Goal: Information Seeking & Learning: Learn about a topic

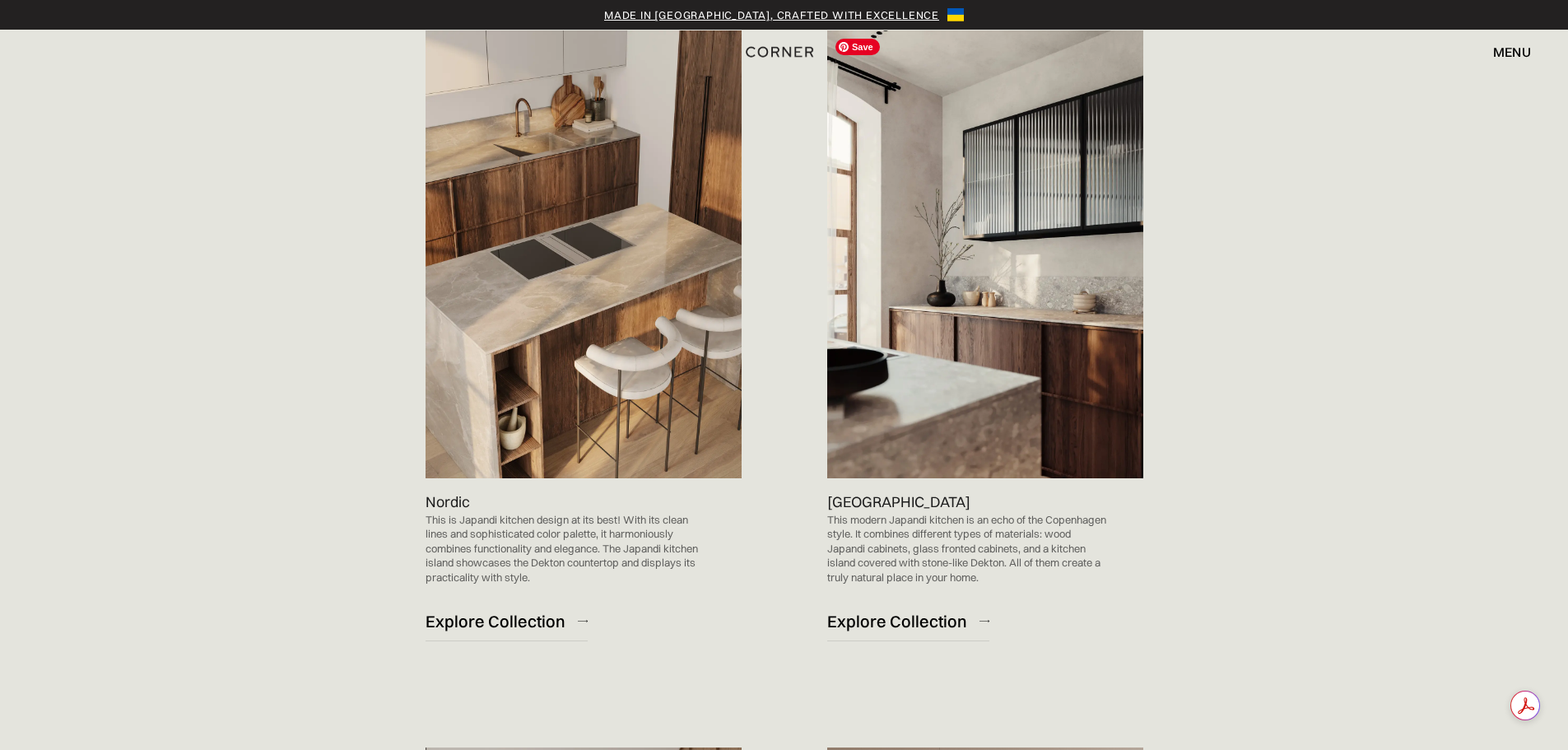
scroll to position [987, 0]
click at [579, 283] on img at bounding box center [583, 253] width 316 height 447
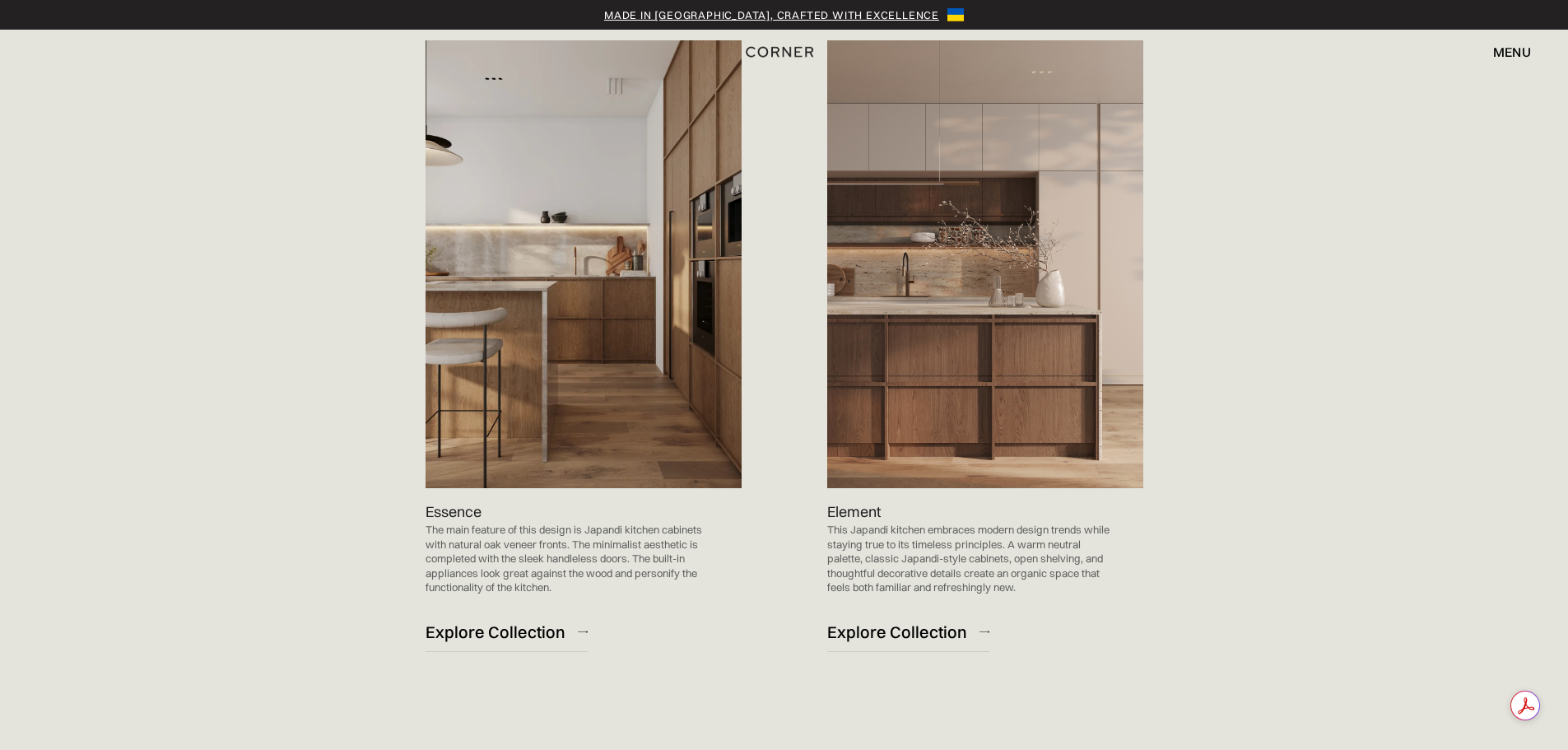
scroll to position [1646, 0]
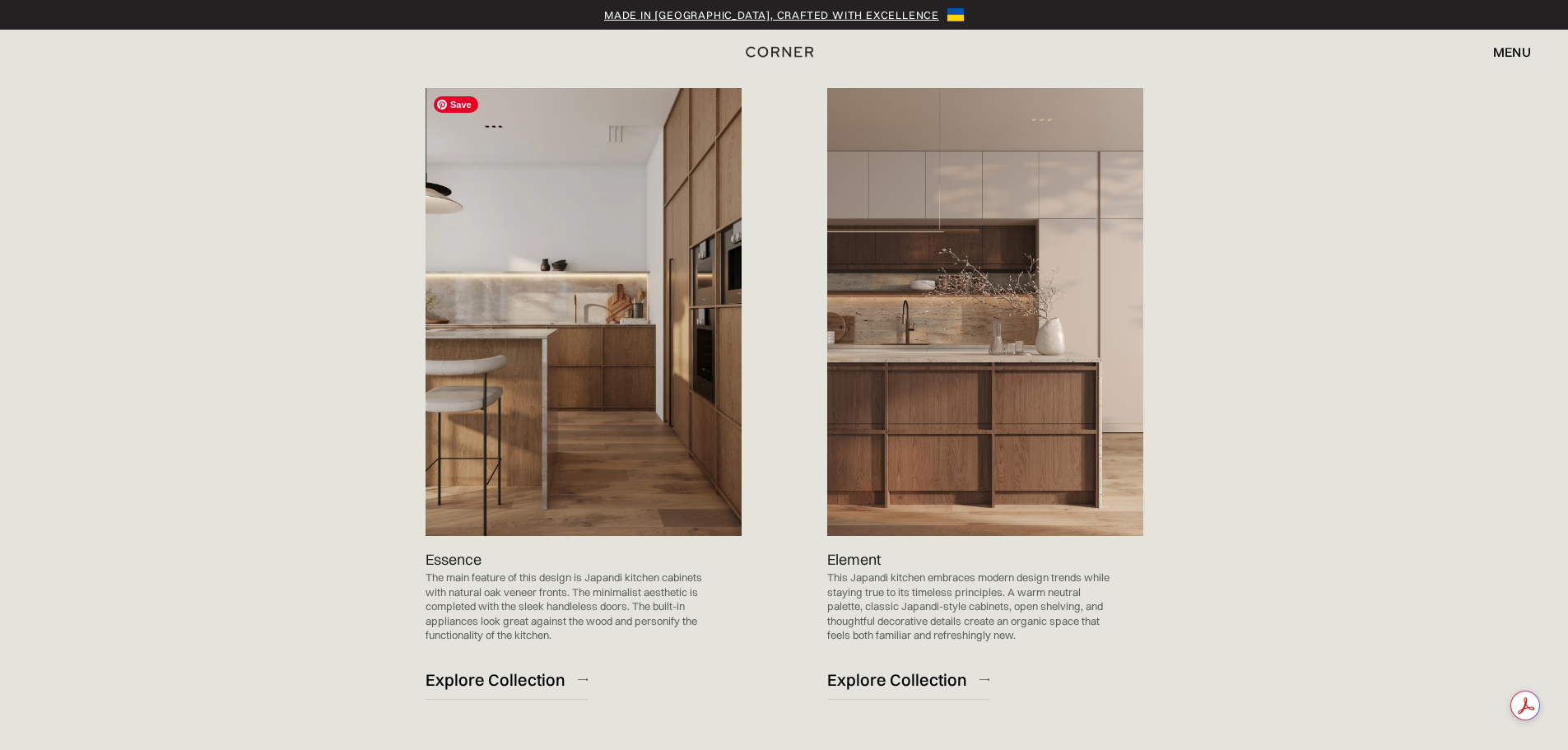
click at [570, 329] on img at bounding box center [583, 312] width 316 height 447
click at [523, 660] on div "Essence The main feature of this design is Japandi kitchen cabinets with natura…" at bounding box center [583, 623] width 316 height 176
click at [524, 676] on div "Explore Collection" at bounding box center [495, 679] width 140 height 23
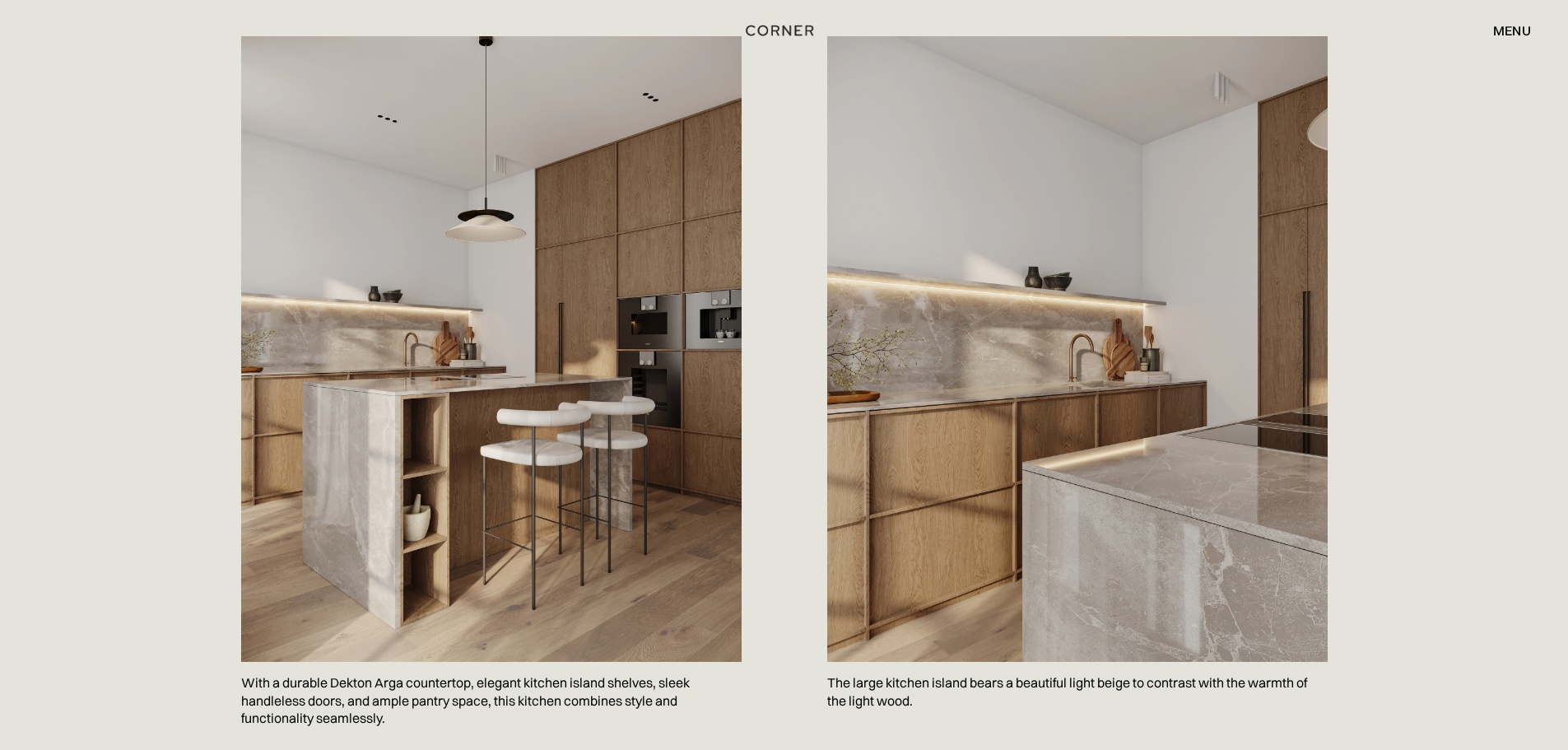
scroll to position [905, 0]
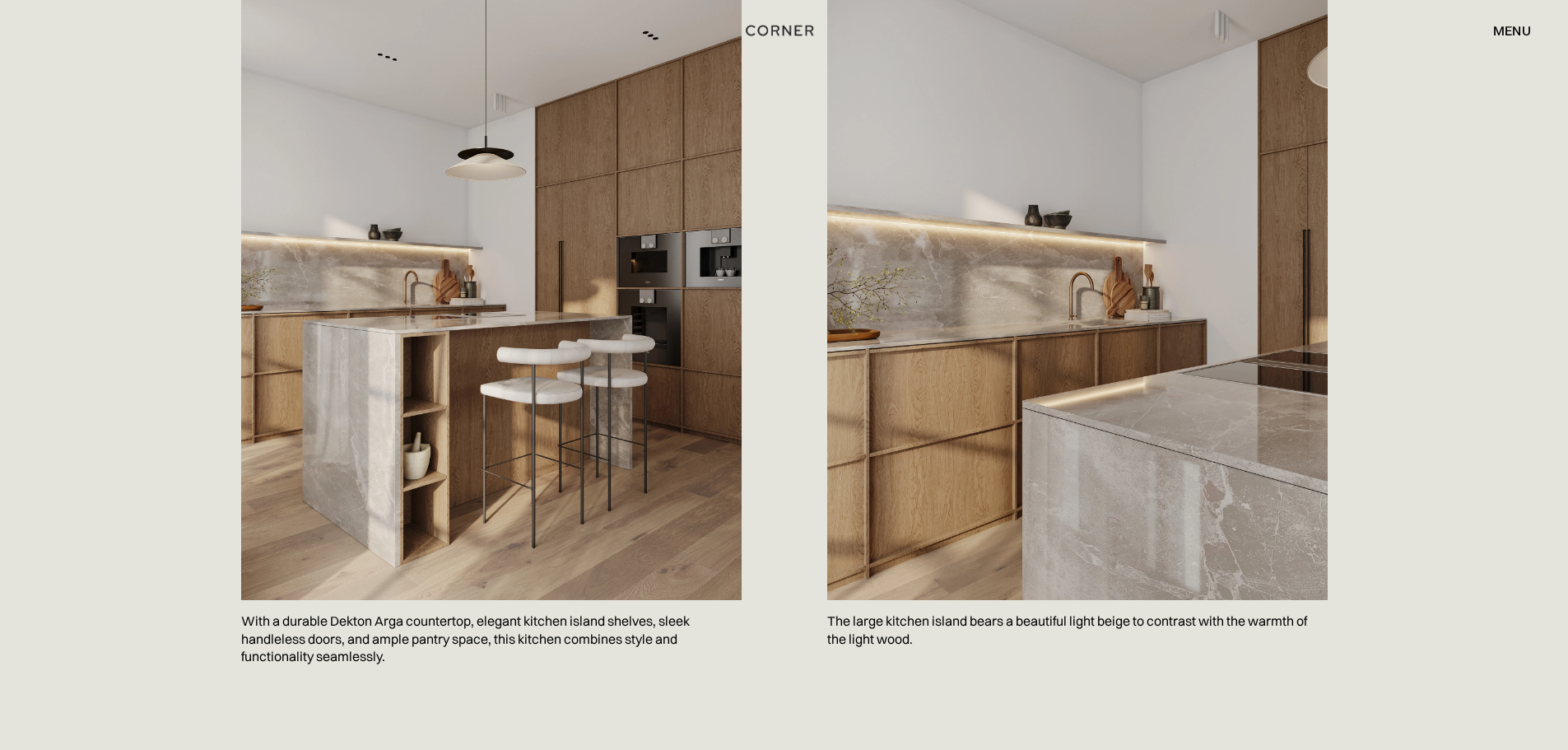
click at [1201, 430] on img at bounding box center [1077, 287] width 500 height 625
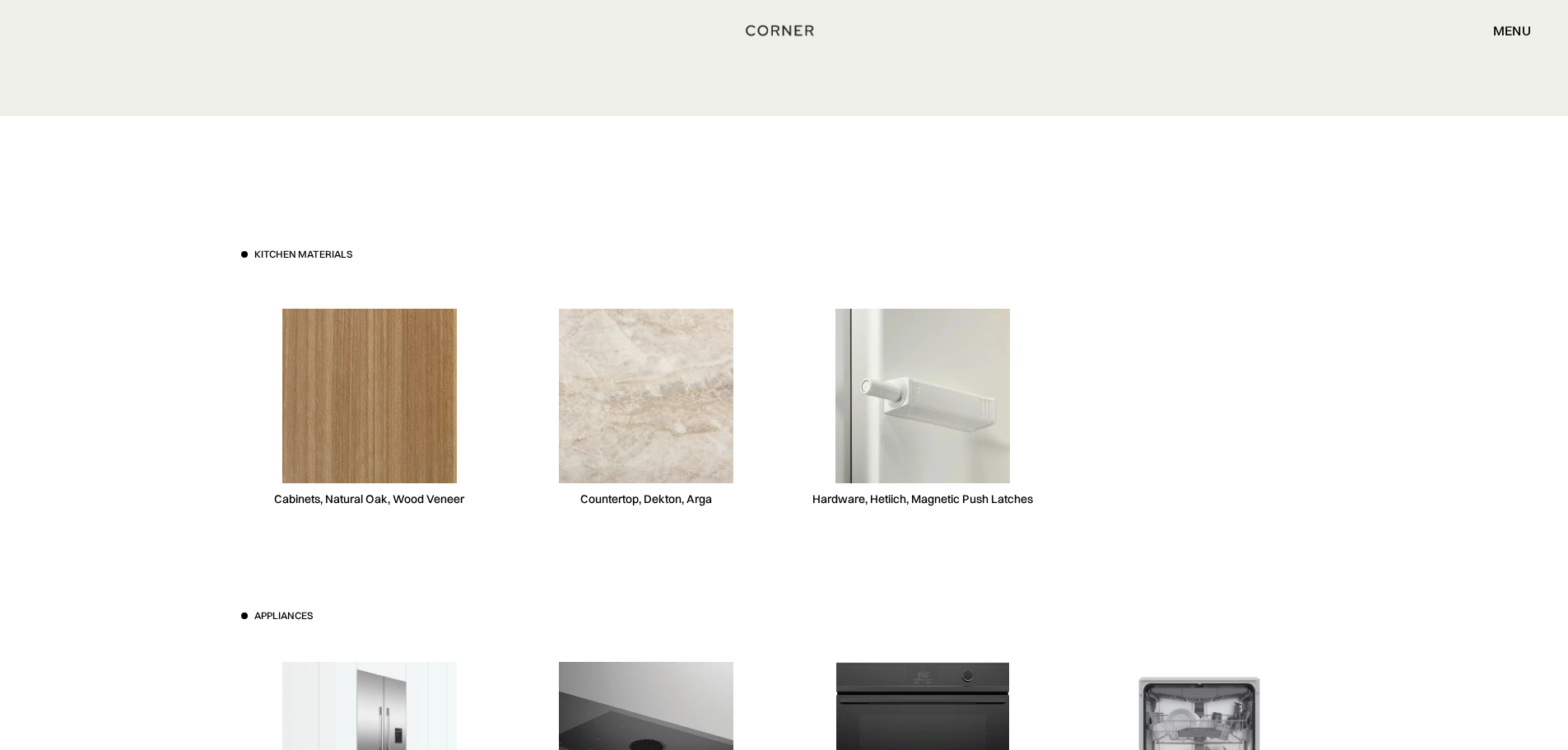
scroll to position [4443, 0]
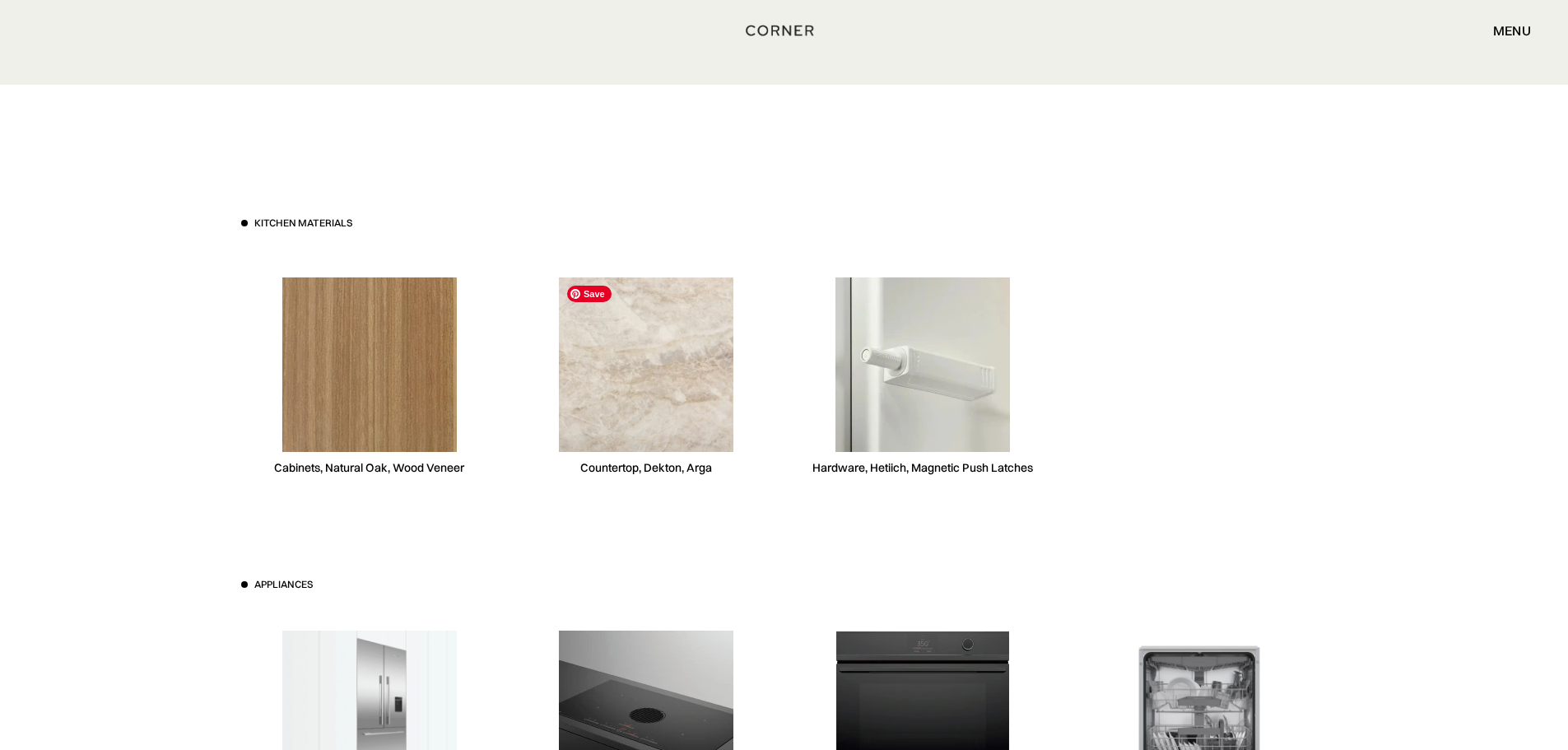
click at [657, 394] on img at bounding box center [646, 365] width 174 height 174
click at [492, 493] on div "Cabinets, Natural Oak, Wood Veneer" at bounding box center [370, 377] width 256 height 253
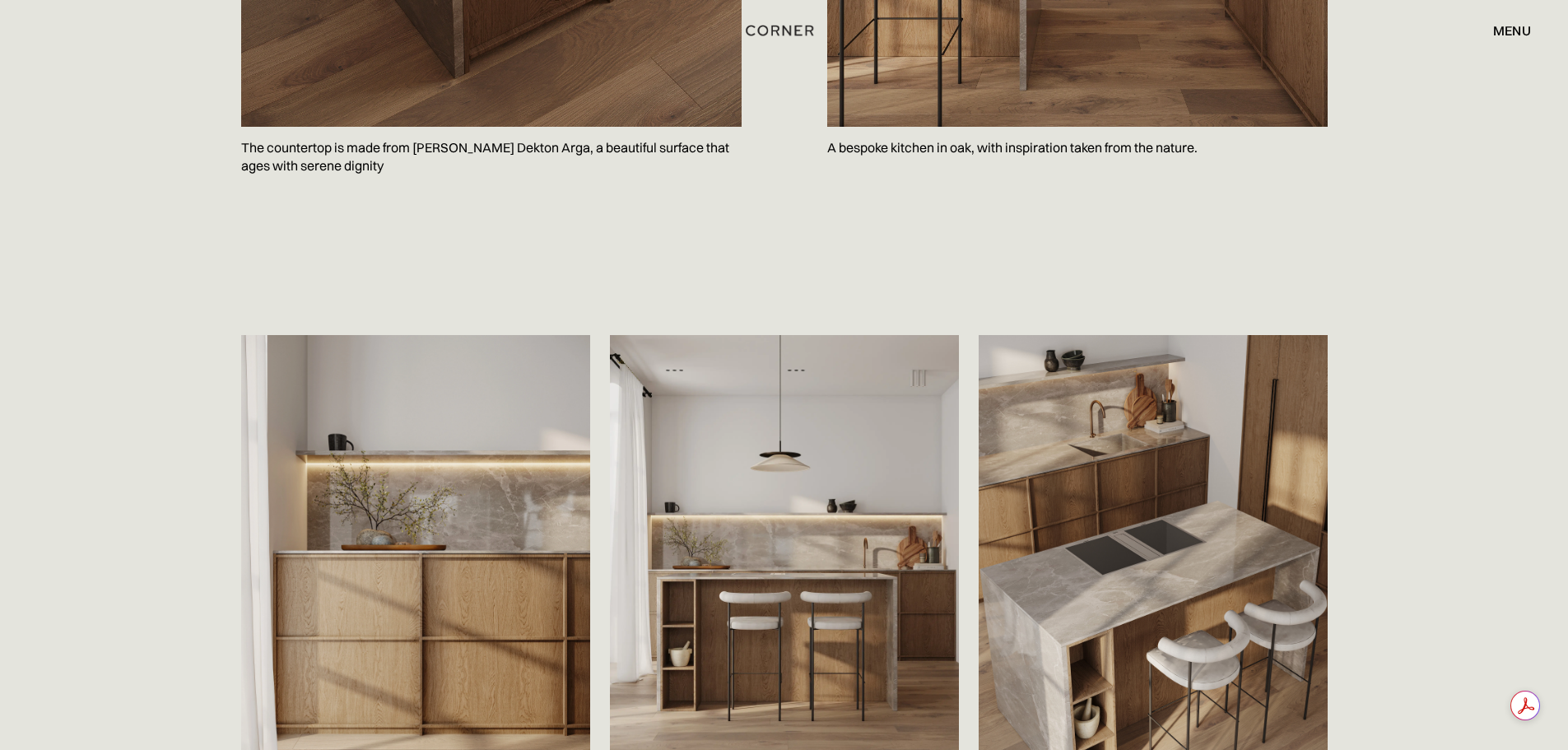
scroll to position [2222, 0]
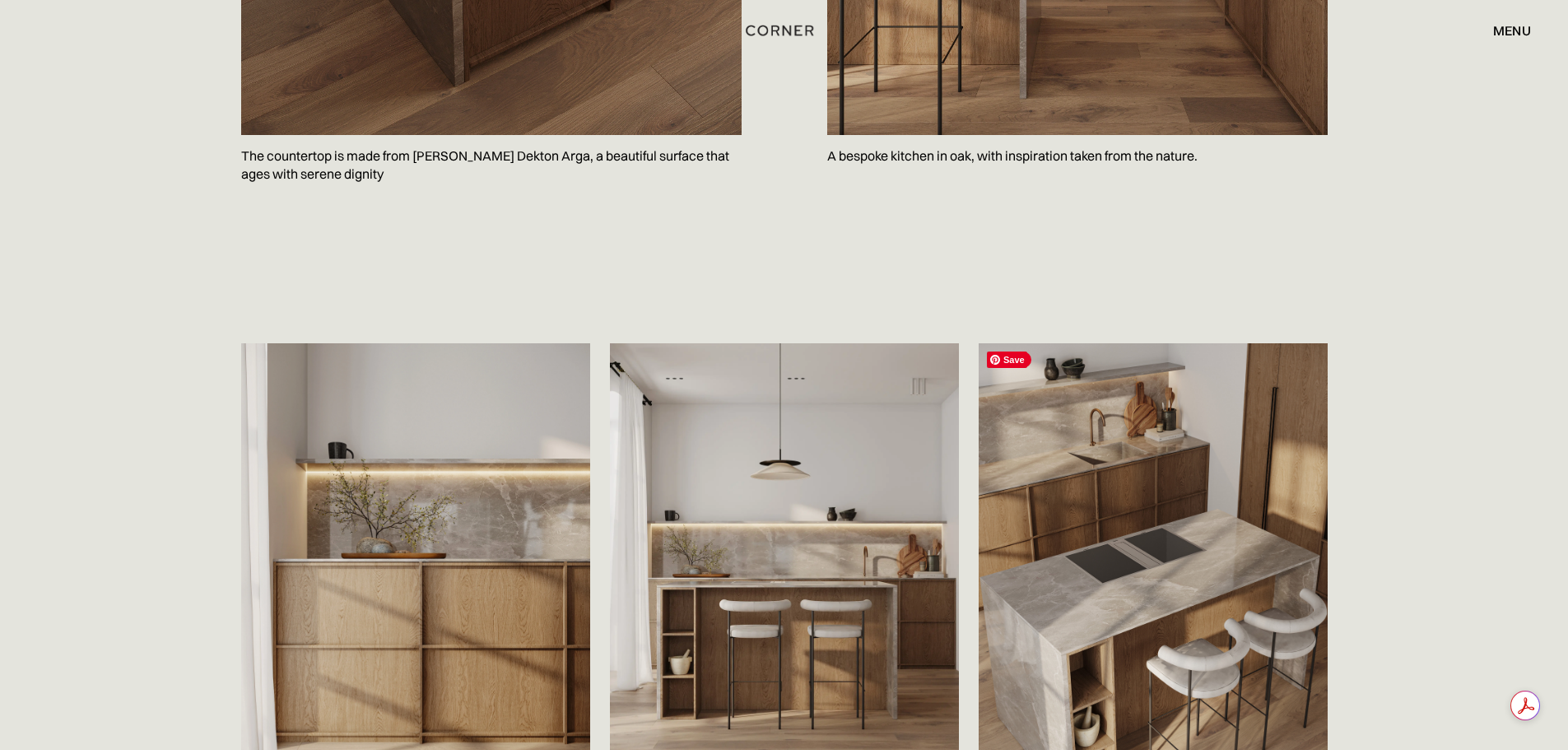
click at [1152, 588] on img at bounding box center [1153, 561] width 349 height 436
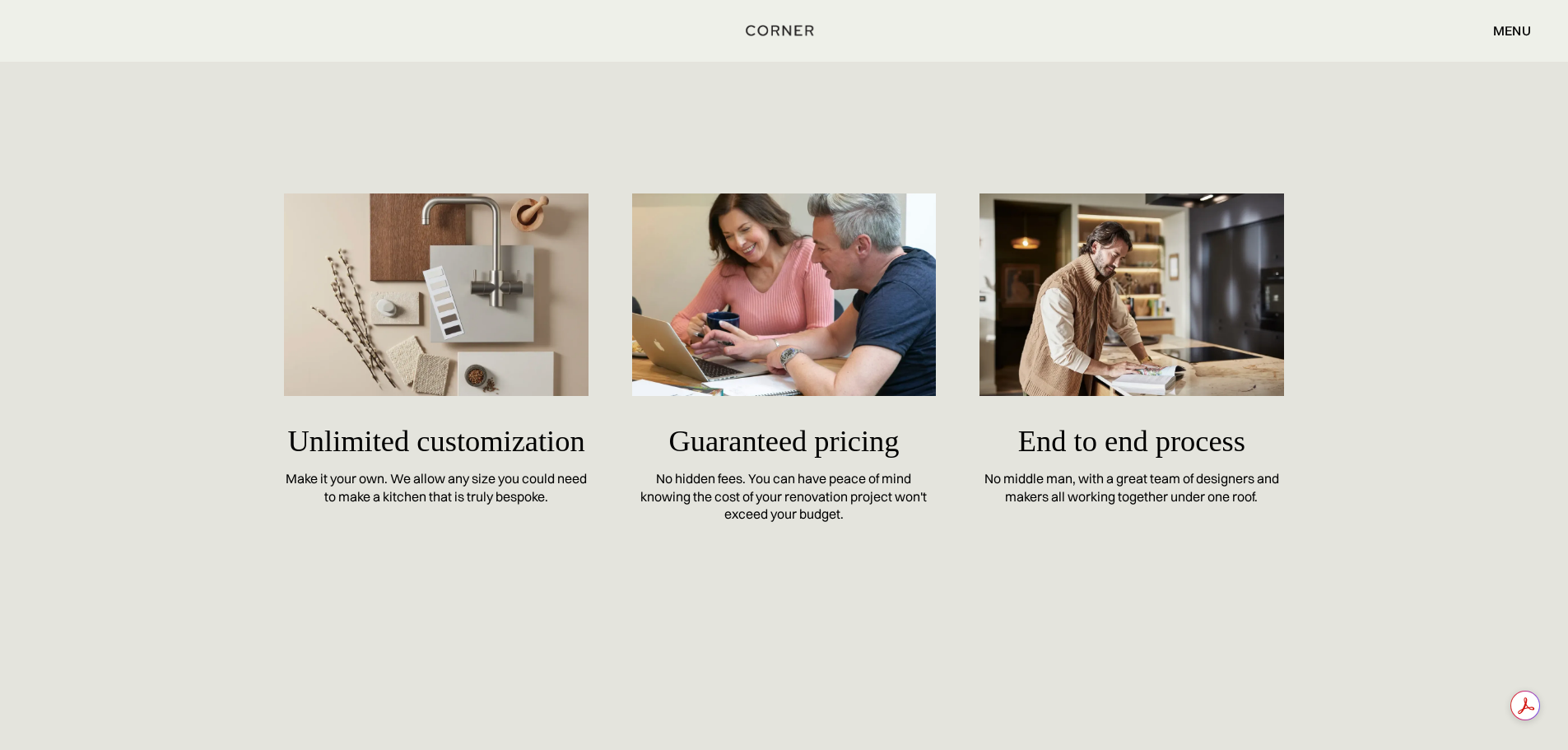
scroll to position [7717, 0]
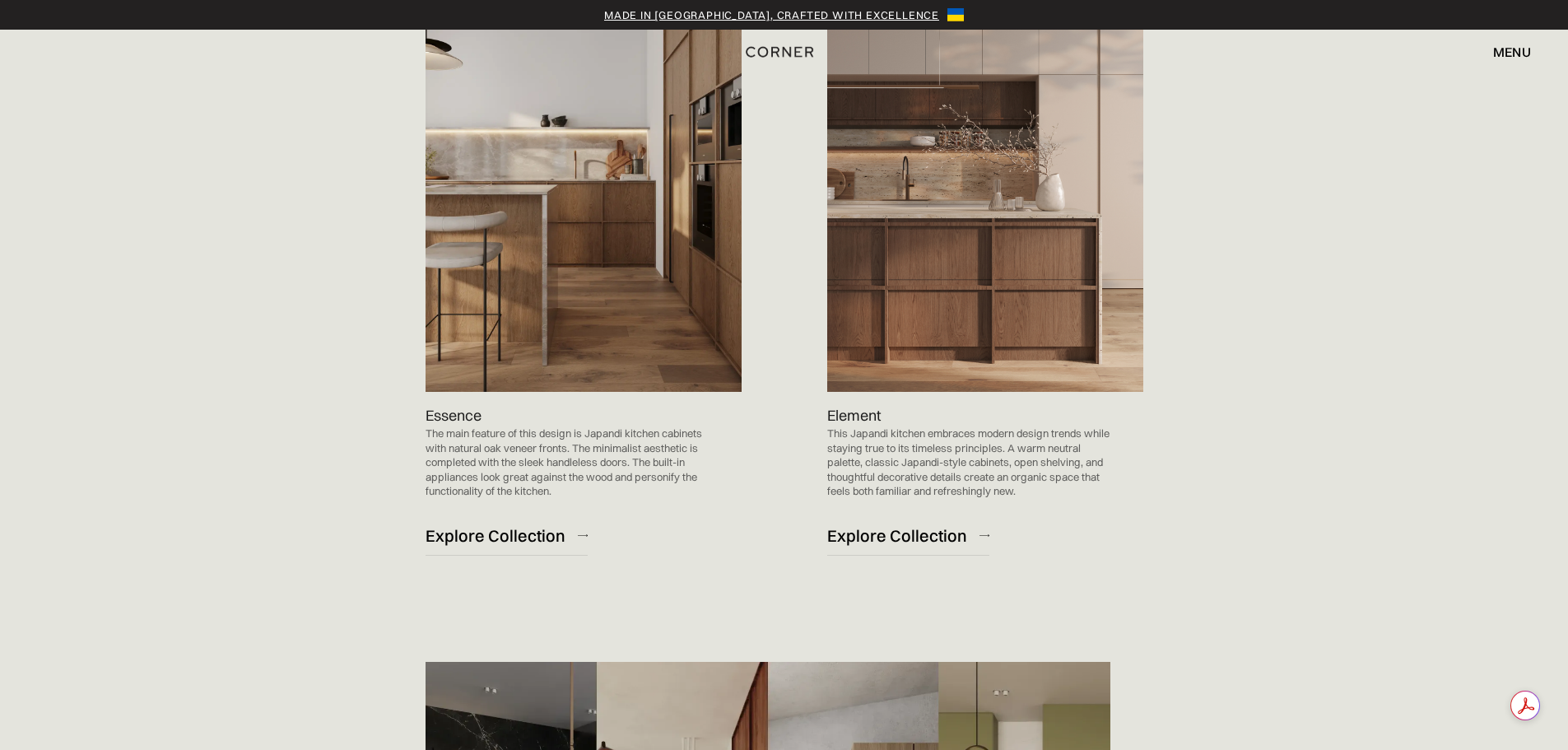
scroll to position [1810, 0]
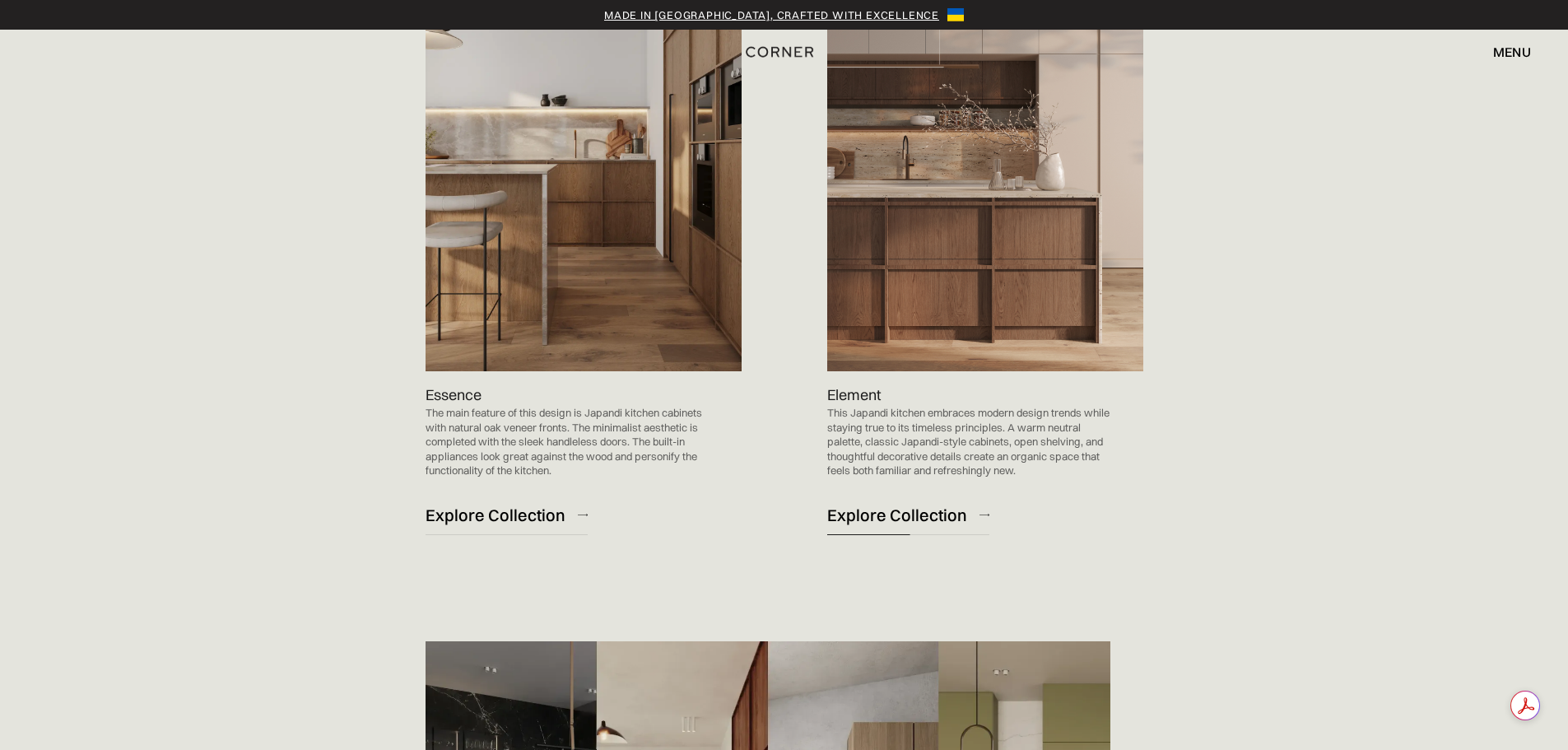
click at [889, 511] on div "Explore Collection" at bounding box center [897, 515] width 140 height 23
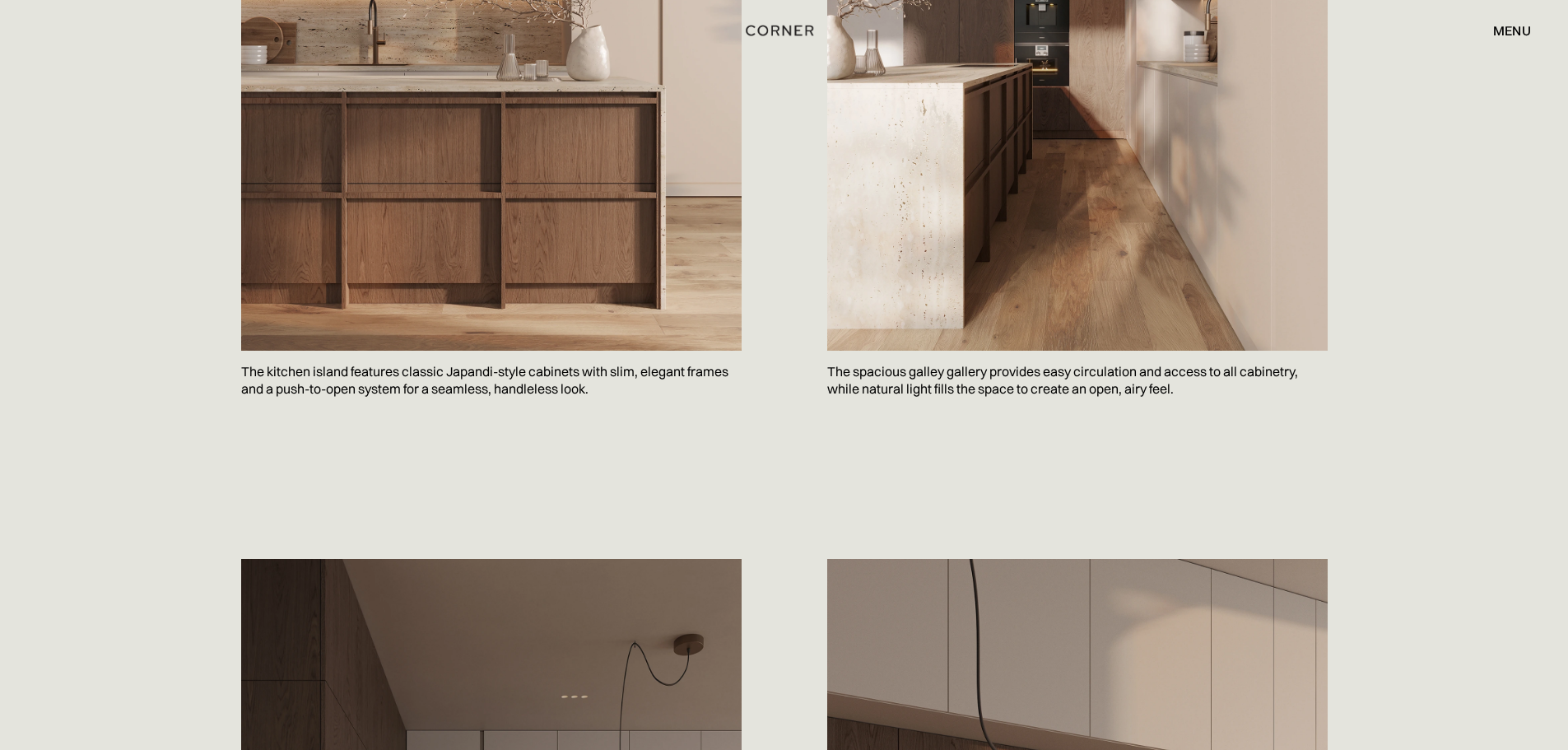
scroll to position [1070, 0]
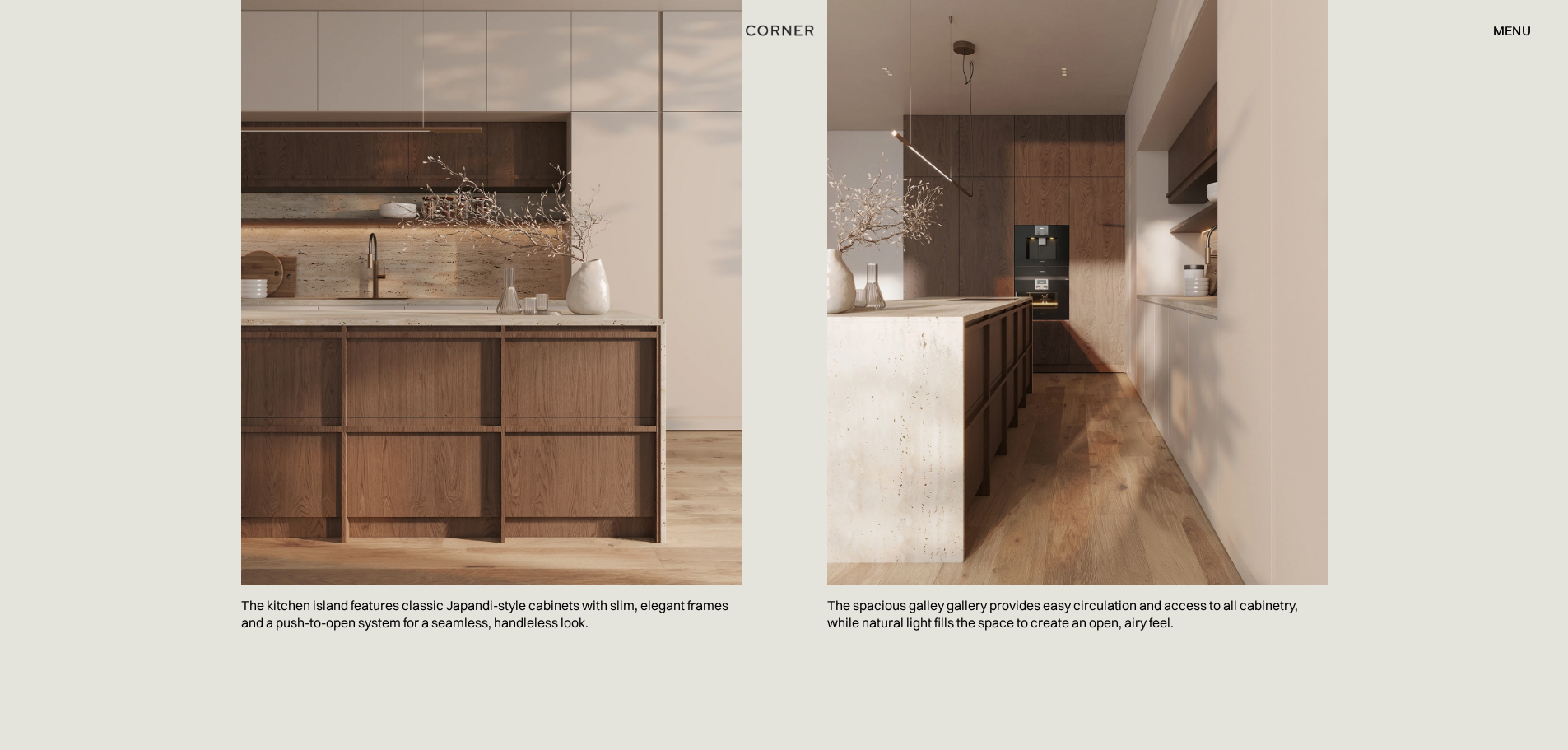
click at [1171, 308] on img at bounding box center [1077, 251] width 500 height 667
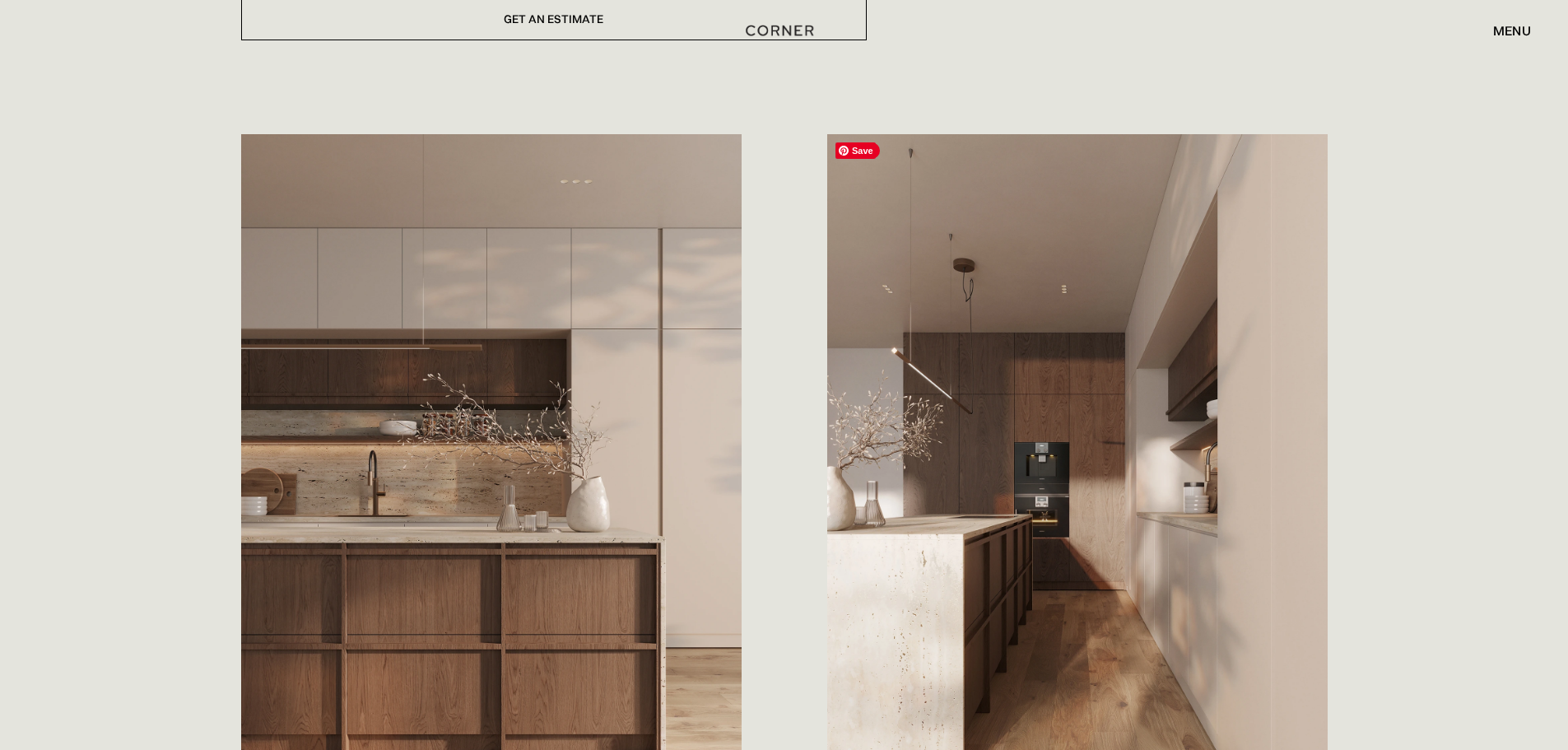
scroll to position [823, 0]
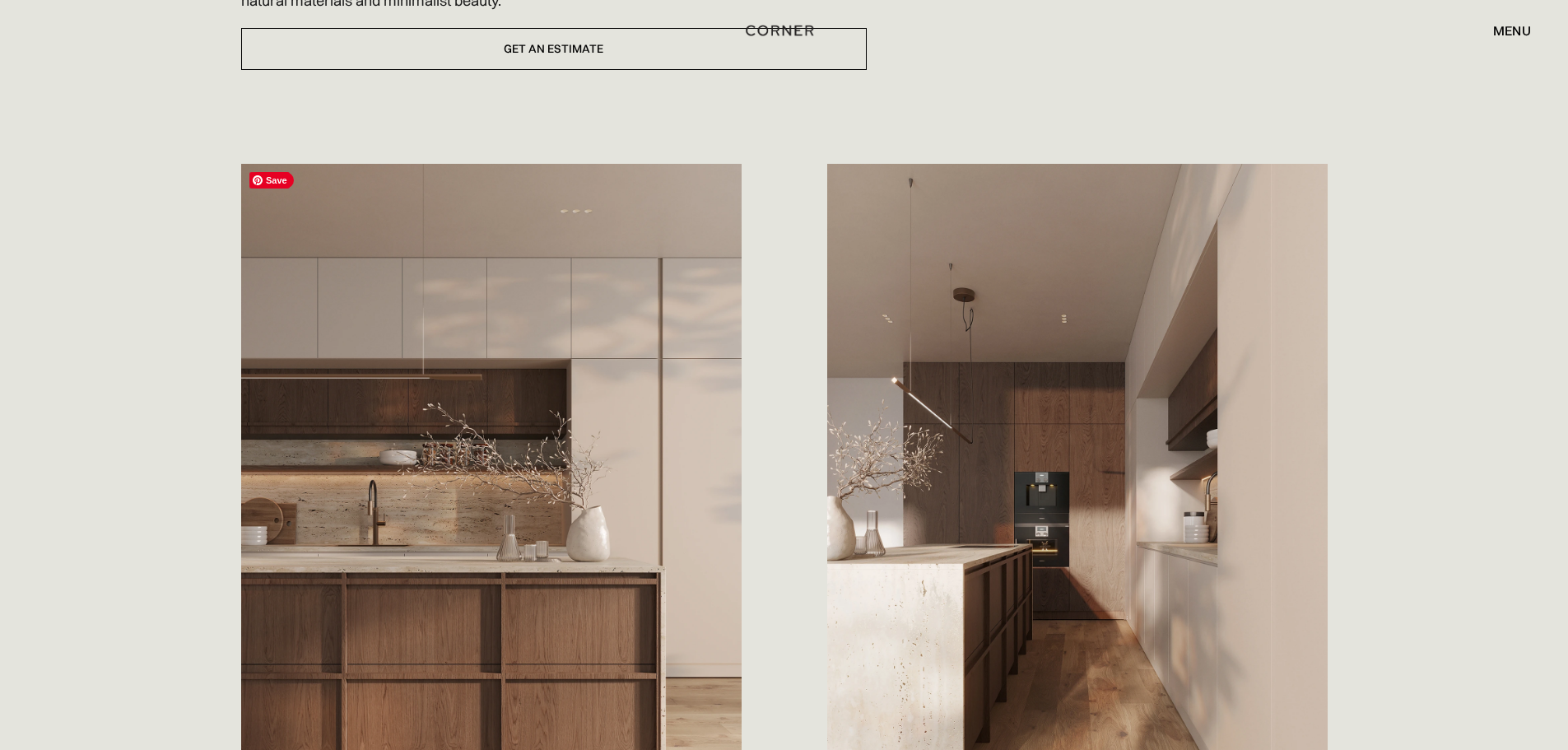
click at [495, 420] on img at bounding box center [491, 497] width 500 height 667
click at [1074, 542] on img at bounding box center [1077, 497] width 500 height 667
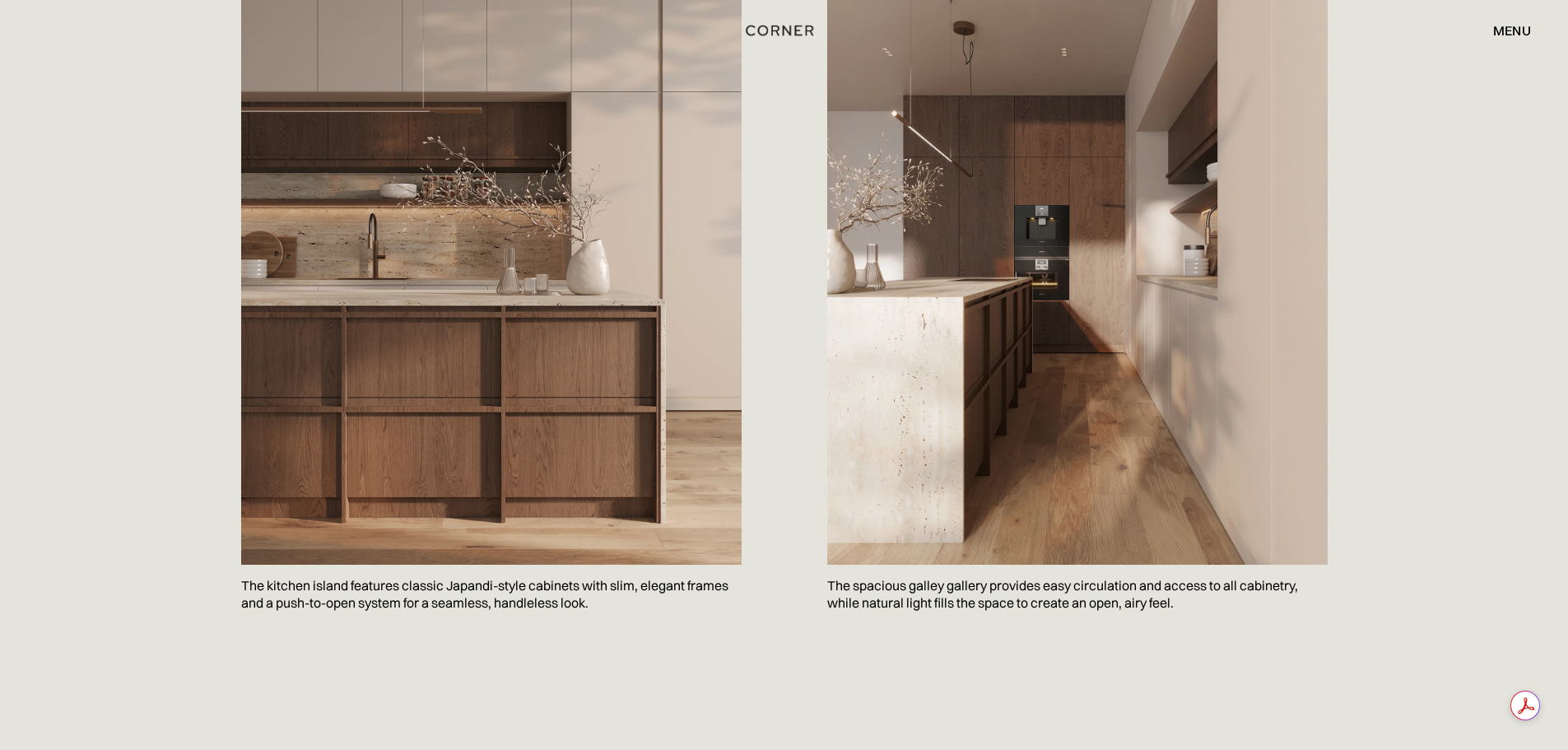
scroll to position [1152, 0]
